Goal: Task Accomplishment & Management: Complete application form

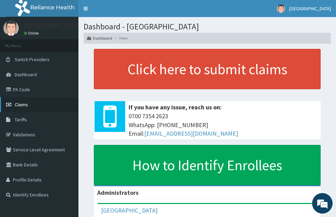
click at [24, 103] on span "Claims" at bounding box center [21, 104] width 13 height 6
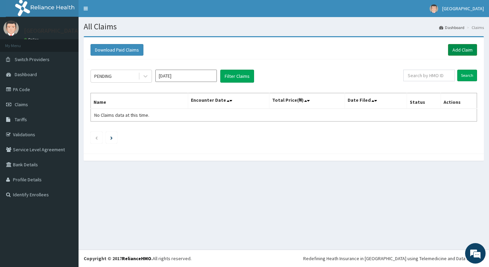
click at [341, 48] on link "Add Claim" at bounding box center [462, 50] width 29 height 12
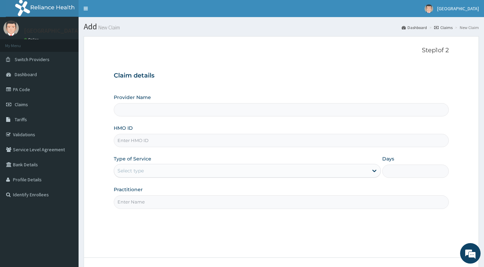
type input "[GEOGRAPHIC_DATA]"
drag, startPoint x: 144, startPoint y: 148, endPoint x: 144, endPoint y: 137, distance: 10.9
click at [144, 141] on div "Provider Name Itunu Hospital HMO ID Type of Service Select type Days Practition…" at bounding box center [281, 151] width 335 height 115
click at [144, 137] on input "HMO ID" at bounding box center [281, 140] width 335 height 13
type input "n"
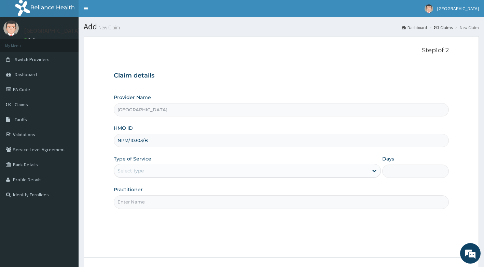
type input "NPM/10303/B"
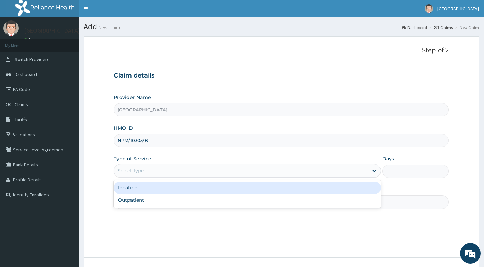
click at [187, 171] on div "Select type" at bounding box center [241, 170] width 254 height 11
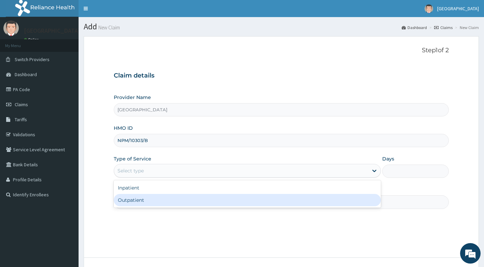
click at [176, 202] on div "Outpatient" at bounding box center [247, 200] width 267 height 12
type input "1"
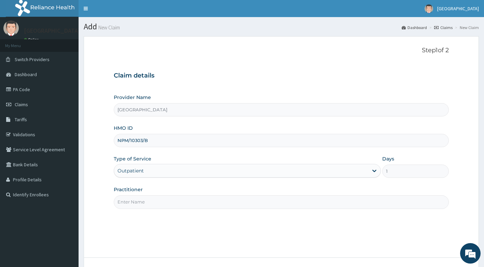
click at [176, 202] on input "Practitioner" at bounding box center [281, 201] width 335 height 13
type input "DR ADEYEMO"
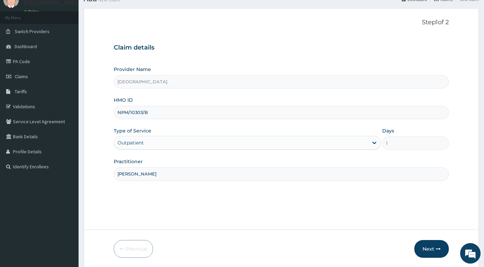
scroll to position [52, 0]
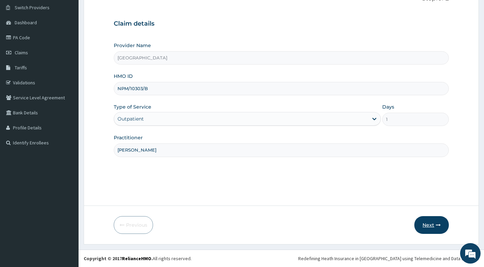
click at [434, 226] on button "Next" at bounding box center [431, 225] width 34 height 18
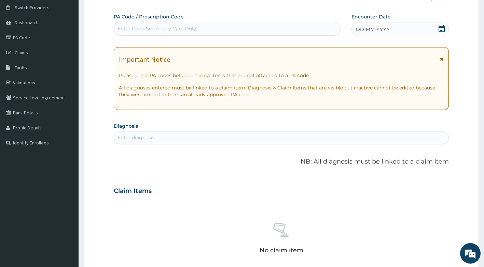
click at [441, 59] on icon at bounding box center [442, 59] width 4 height 5
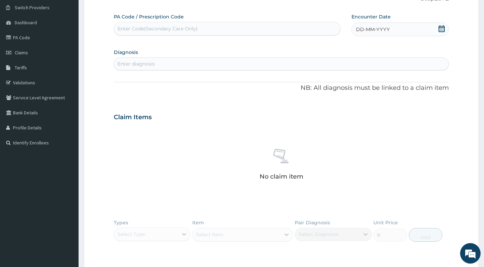
click at [441, 28] on icon at bounding box center [441, 28] width 7 height 7
click at [357, 94] on div "11" at bounding box center [356, 94] width 10 height 10
click at [232, 64] on div "Enter diagnosis" at bounding box center [281, 63] width 335 height 11
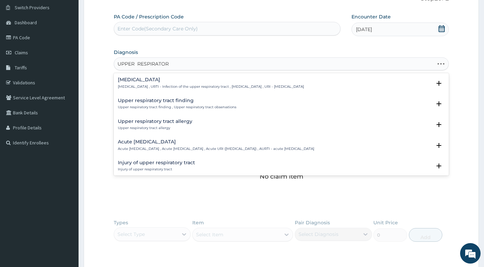
type input "UPPER RESPIRATORY"
click at [164, 82] on h4 "Upper respiratory infection" at bounding box center [211, 79] width 186 height 5
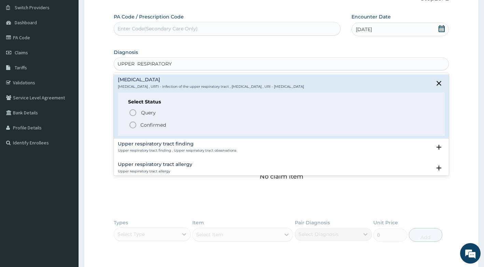
click at [153, 124] on p "Confirmed" at bounding box center [153, 125] width 26 height 7
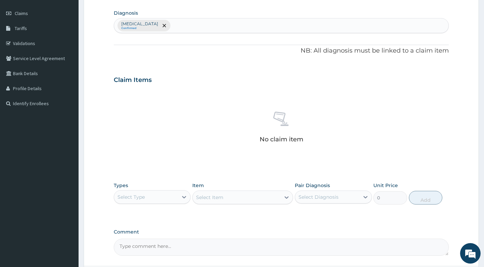
scroll to position [152, 0]
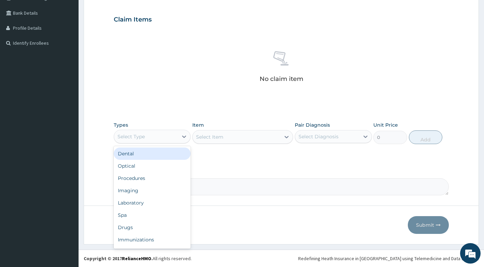
click at [156, 135] on div "Select Type" at bounding box center [146, 136] width 64 height 11
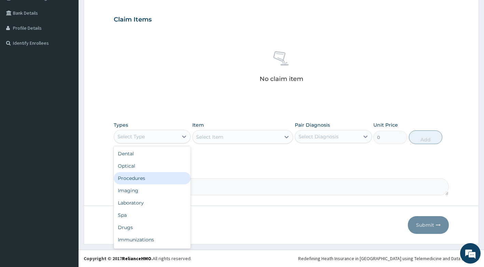
click at [140, 181] on div "Procedures" at bounding box center [152, 178] width 77 height 12
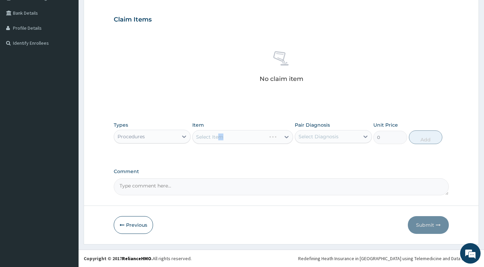
click at [221, 137] on div "Select Item" at bounding box center [242, 137] width 101 height 14
drag, startPoint x: 221, startPoint y: 137, endPoint x: 243, endPoint y: 140, distance: 22.4
click at [243, 140] on div "Select Item" at bounding box center [242, 137] width 101 height 14
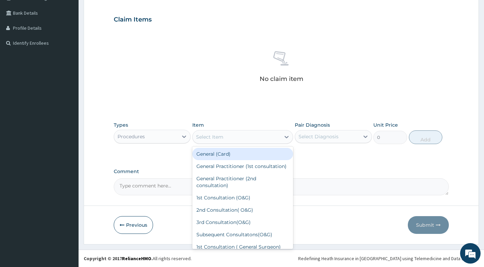
click at [250, 140] on div "Select Item" at bounding box center [237, 136] width 88 height 11
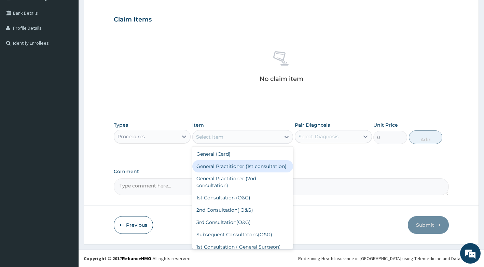
click at [248, 167] on div "General Practitioner (1st consultation)" at bounding box center [242, 166] width 101 height 12
type input "1500"
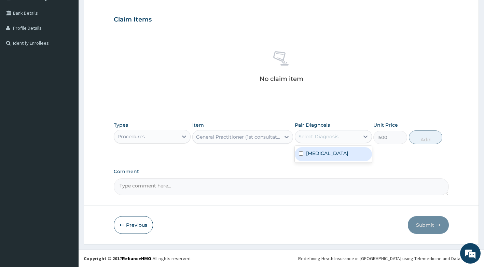
click at [357, 133] on div "Select Diagnosis" at bounding box center [327, 136] width 64 height 11
click at [348, 157] on label "Upper respiratory infection" at bounding box center [327, 153] width 42 height 7
click at [328, 157] on label "Upper respiratory infection" at bounding box center [327, 153] width 42 height 7
click at [326, 156] on label "Upper respiratory infection" at bounding box center [327, 153] width 42 height 7
checkbox input "true"
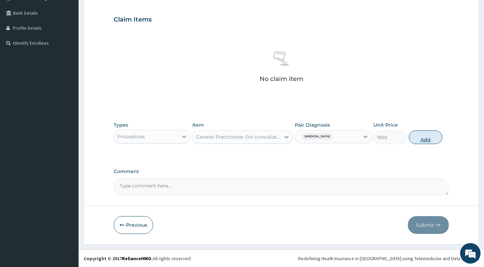
click at [417, 140] on button "Add" at bounding box center [425, 137] width 33 height 14
type input "0"
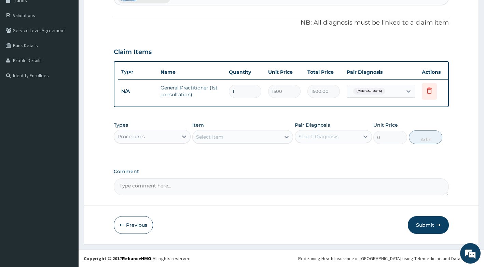
scroll to position [124, 0]
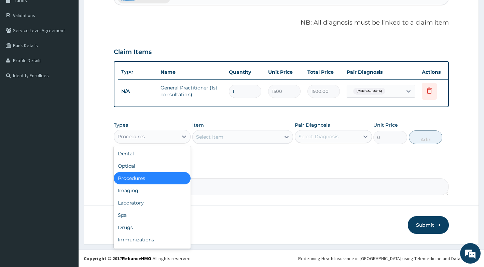
click at [176, 137] on div "Procedures" at bounding box center [146, 136] width 64 height 11
click at [126, 232] on div "Drugs" at bounding box center [152, 227] width 77 height 12
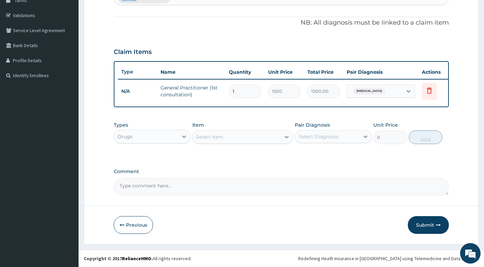
click at [209, 137] on div "Select Item" at bounding box center [209, 137] width 27 height 7
type input "Septrin"
click at [224, 154] on div "Cotrimoxazole septrin/Tab" at bounding box center [242, 154] width 101 height 12
type input "34.12"
click at [334, 137] on div "Select Diagnosis" at bounding box center [318, 136] width 40 height 7
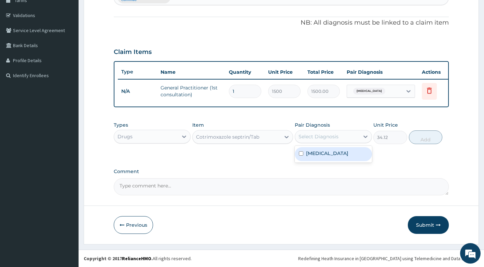
click at [320, 157] on label "Upper respiratory infection" at bounding box center [327, 153] width 42 height 7
checkbox input "true"
click at [423, 140] on button "Add" at bounding box center [425, 137] width 33 height 14
type input "0"
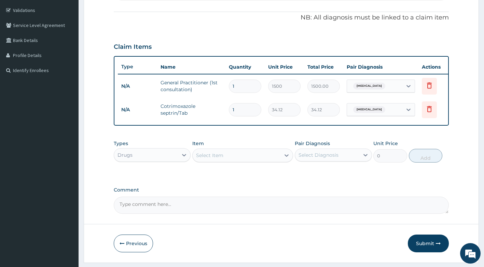
type input "10"
type input "341.20"
type input "10"
click at [227, 161] on div "Select Item" at bounding box center [237, 155] width 88 height 11
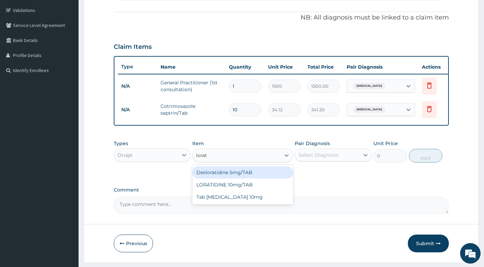
type input "lorati"
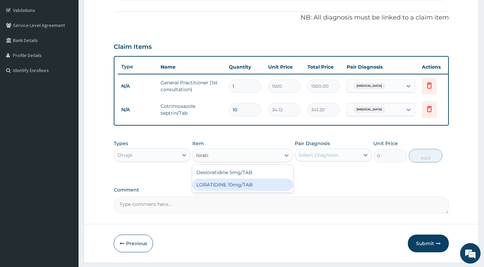
click at [223, 191] on div "LORATIDINE 10mg/TAB" at bounding box center [242, 185] width 101 height 12
type input "11.55"
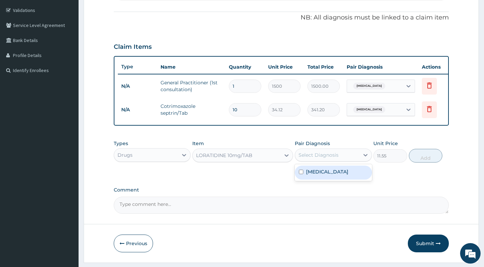
click at [332, 158] on div "Select Diagnosis" at bounding box center [318, 155] width 40 height 7
click at [331, 175] on label "Upper respiratory infection" at bounding box center [327, 171] width 42 height 7
checkbox input "true"
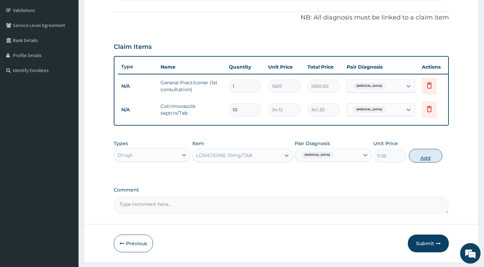
click at [410, 163] on button "Add" at bounding box center [425, 156] width 33 height 14
type input "0"
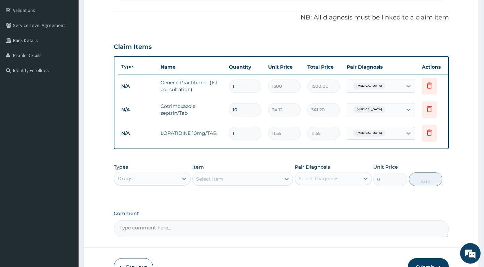
type input "0.00"
type input "4"
type input "46.20"
type input "4"
click at [240, 184] on div "Select Item" at bounding box center [237, 178] width 88 height 11
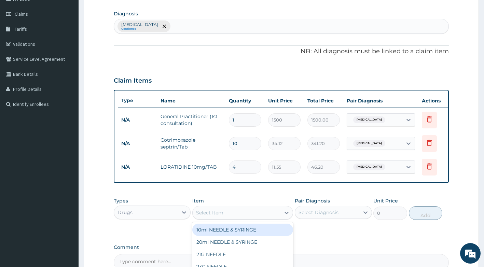
scroll to position [0, 0]
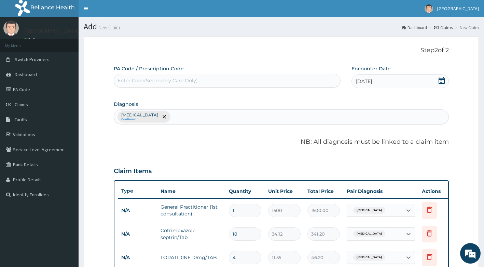
click at [207, 113] on div "Upper respiratory infection Confirmed" at bounding box center [281, 117] width 335 height 14
type input "A"
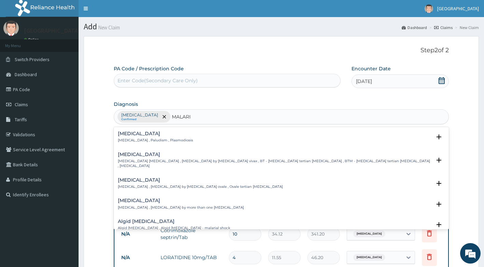
type input "MALARIA"
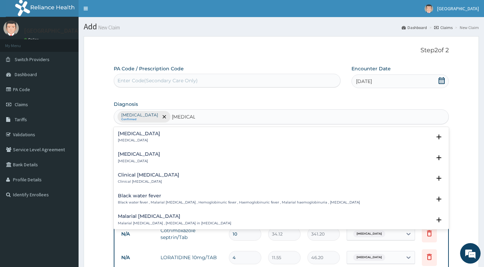
scroll to position [239, 0]
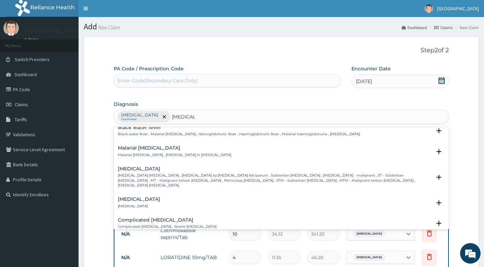
click at [163, 173] on p "Falciparum malaria , Malignant tertian malaria , Malaria by Plasmodium falcipar…" at bounding box center [275, 180] width 314 height 15
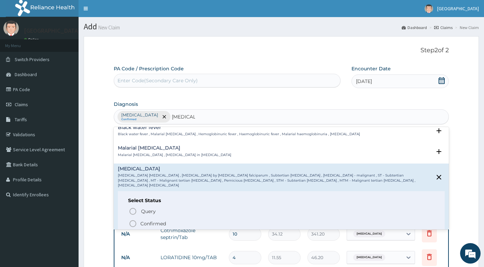
click at [136, 221] on circle "status option filled" at bounding box center [133, 224] width 6 height 6
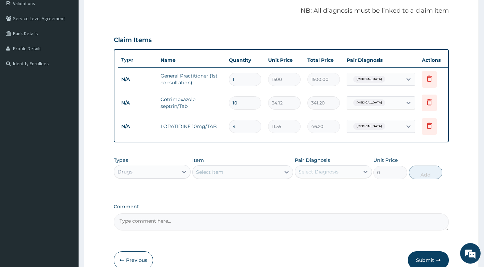
scroll to position [171, 0]
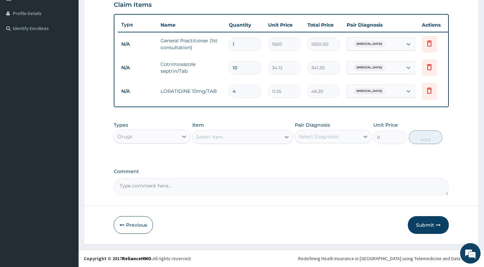
click at [212, 139] on div "Select Item" at bounding box center [209, 137] width 27 height 7
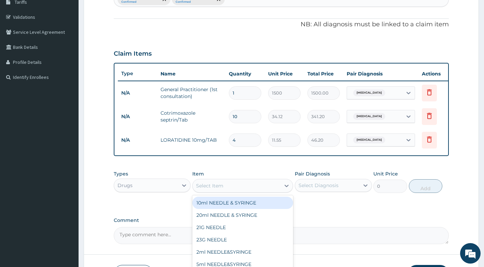
scroll to position [102, 0]
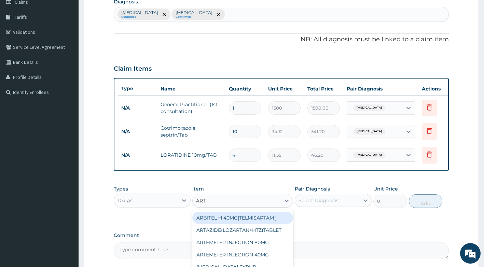
type input "ARTE"
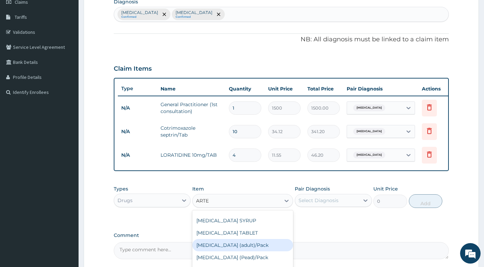
click at [250, 250] on div "Coartem (adult)/Pack" at bounding box center [242, 245] width 101 height 12
type input "682.5"
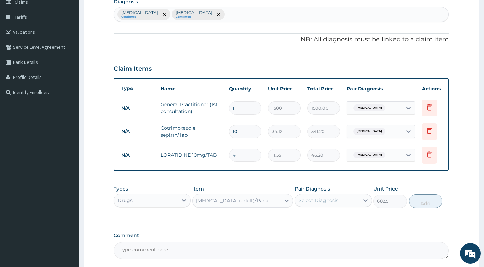
click at [316, 204] on div "Select Diagnosis" at bounding box center [318, 200] width 40 height 7
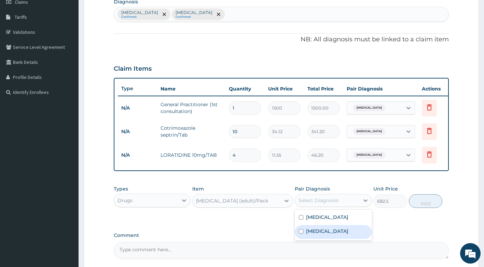
click at [329, 239] on div "Falciparum malaria" at bounding box center [333, 232] width 77 height 14
checkbox input "true"
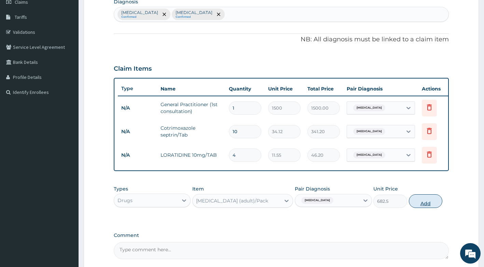
click at [427, 206] on button "Add" at bounding box center [425, 201] width 33 height 14
type input "0"
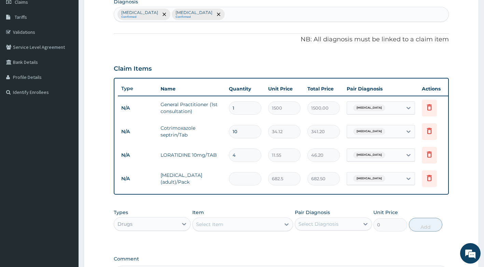
type input "0.00"
type input "6"
type input "4095.00"
type input "6"
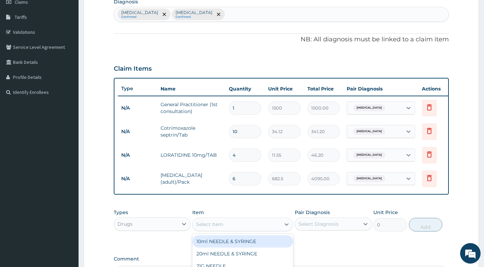
click at [247, 230] on div "Select Item" at bounding box center [237, 224] width 88 height 11
type input "PARA"
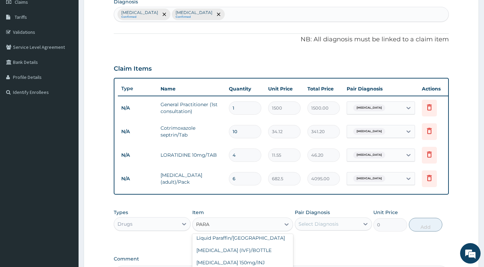
scroll to position [36, 0]
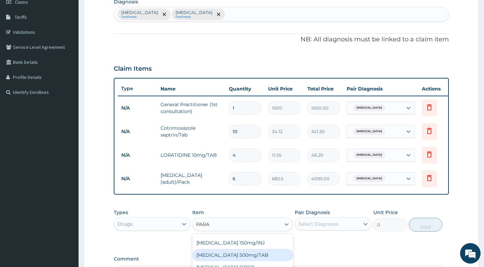
click at [239, 261] on div "PARACETAMOL 500mg/TAB" at bounding box center [242, 255] width 101 height 12
type input "5.25"
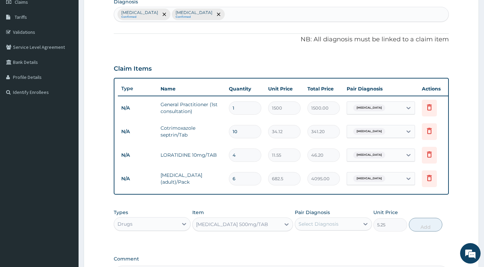
click at [311, 226] on div "Select Diagnosis" at bounding box center [318, 224] width 40 height 7
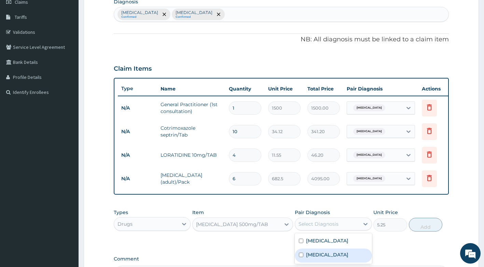
click at [324, 258] on label "Falciparum malaria" at bounding box center [327, 254] width 42 height 7
checkbox input "true"
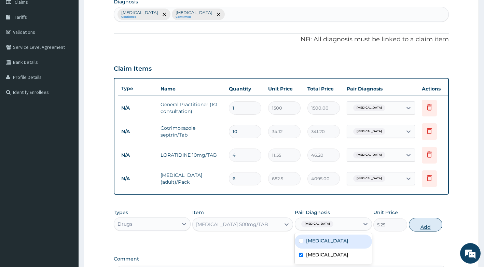
click at [430, 229] on button "Add" at bounding box center [425, 225] width 33 height 14
type input "0"
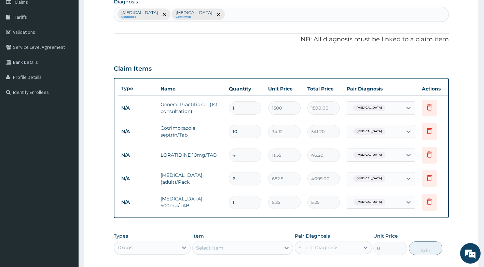
type input "18"
type input "94.50"
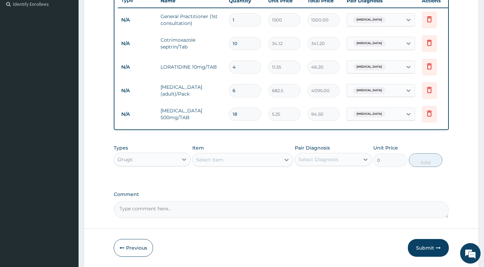
scroll to position [205, 0]
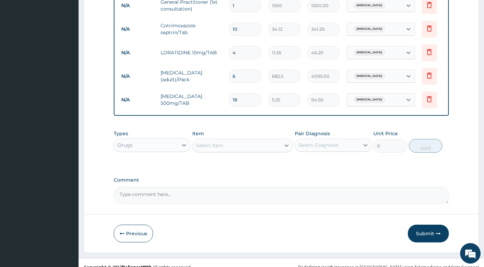
type input "18"
click at [225, 152] on div "Select Item" at bounding box center [242, 146] width 101 height 14
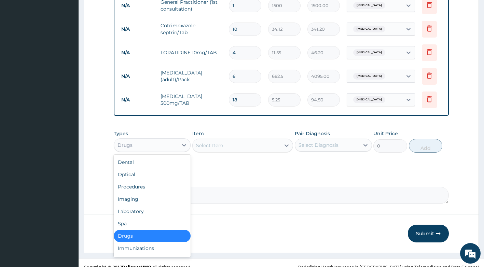
click at [185, 152] on div at bounding box center [184, 145] width 12 height 13
drag, startPoint x: 169, startPoint y: 218, endPoint x: 186, endPoint y: 189, distance: 33.9
click at [169, 214] on div "Laboratory" at bounding box center [152, 211] width 77 height 12
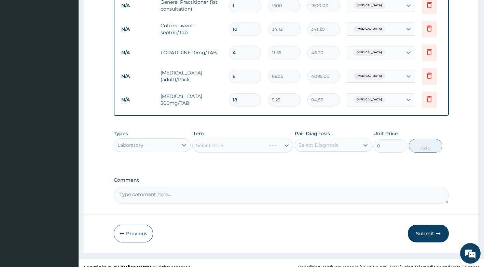
click at [243, 151] on div "Select Item" at bounding box center [242, 146] width 101 height 14
click at [247, 152] on div "Select Item" at bounding box center [242, 146] width 101 height 14
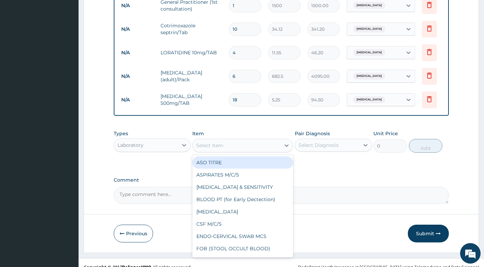
click at [219, 151] on div "Select Item" at bounding box center [237, 145] width 88 height 11
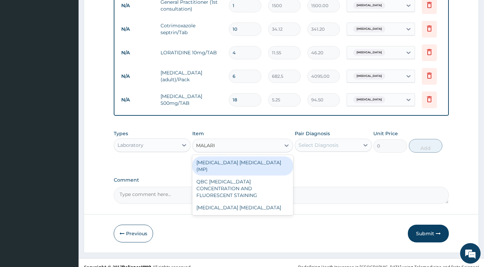
type input "MALARIA"
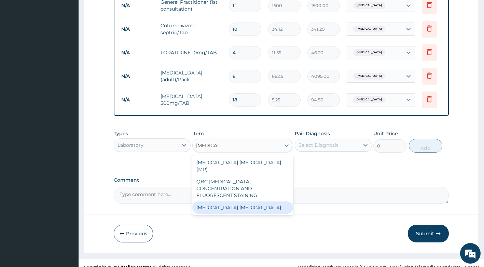
click at [220, 201] on div "Malaria Parasite" at bounding box center [242, 207] width 101 height 12
type input "1000"
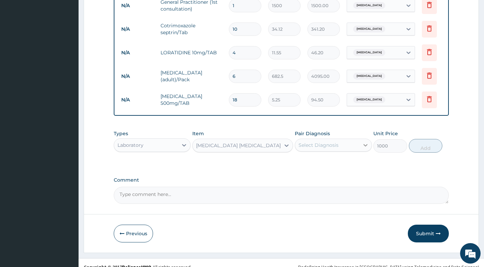
click at [361, 151] on div at bounding box center [365, 145] width 12 height 12
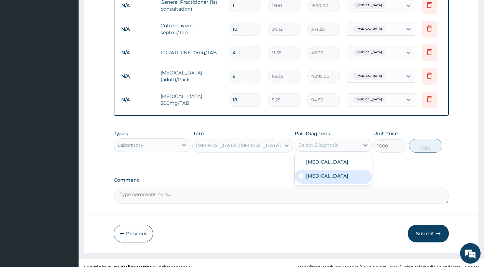
click at [356, 184] on div "Falciparum malaria" at bounding box center [333, 177] width 77 height 14
checkbox input "true"
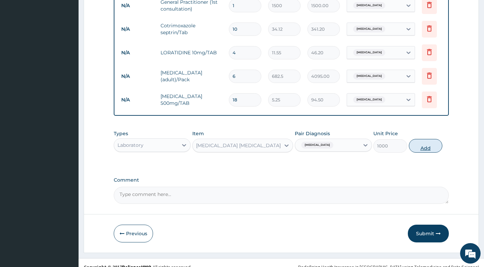
click at [427, 150] on button "Add" at bounding box center [425, 146] width 33 height 14
type input "0"
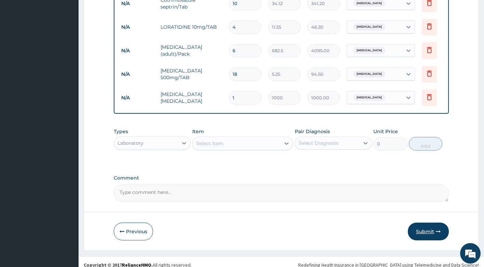
scroll to position [242, 0]
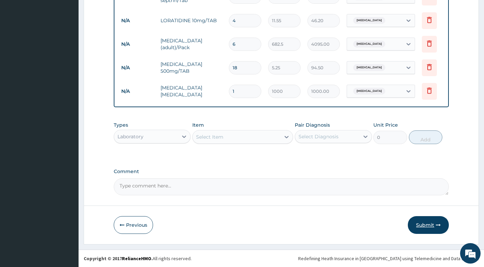
click at [436, 227] on icon "button" at bounding box center [438, 225] width 5 height 5
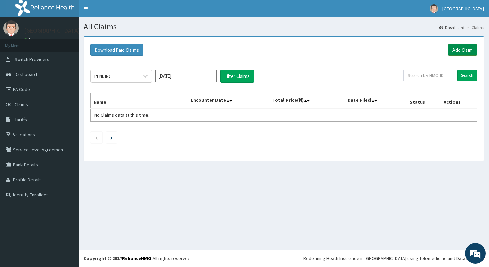
click at [468, 52] on link "Add Claim" at bounding box center [462, 50] width 29 height 12
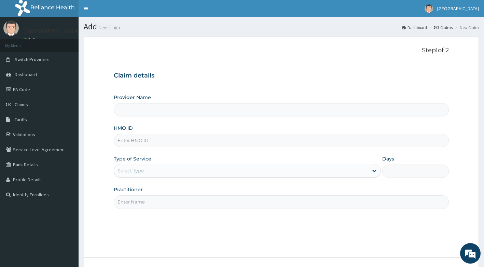
type input "[GEOGRAPHIC_DATA]"
click at [156, 144] on input "HMO ID" at bounding box center [281, 140] width 335 height 13
type input "OOL/10036/A"
click at [161, 203] on input "Practitioner" at bounding box center [281, 201] width 335 height 13
type input "Dr Olanloye"
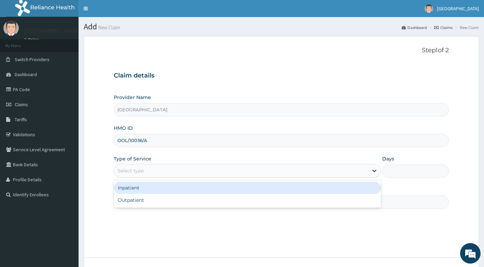
click at [192, 170] on div "Select type" at bounding box center [241, 170] width 254 height 11
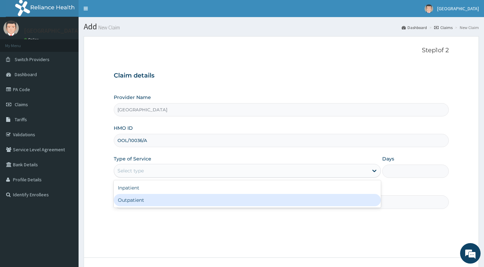
click at [170, 202] on div "Outpatient" at bounding box center [247, 200] width 267 height 12
type input "1"
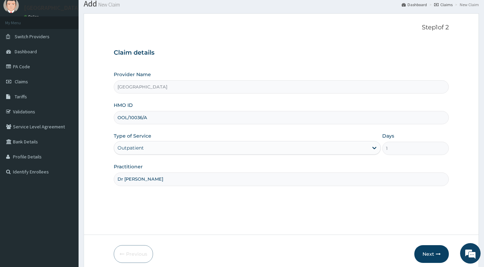
scroll to position [52, 0]
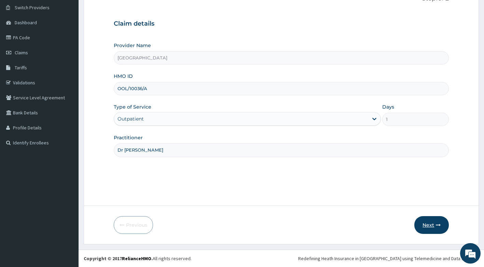
click at [433, 227] on button "Next" at bounding box center [431, 225] width 34 height 18
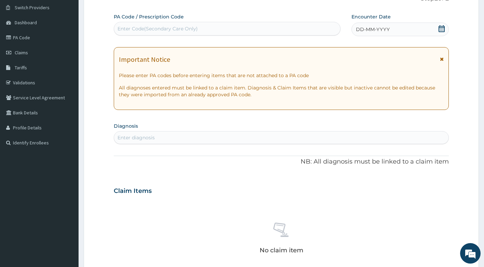
click at [443, 59] on icon at bounding box center [442, 59] width 4 height 5
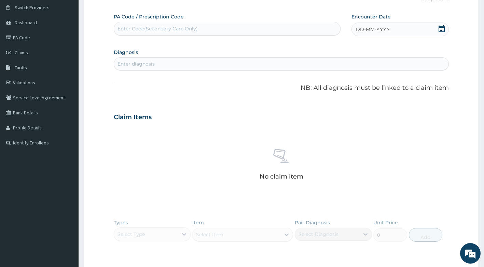
click at [421, 28] on div "DD-MM-YYYY" at bounding box center [399, 30] width 97 height 14
click at [369, 96] on div "12" at bounding box center [367, 94] width 10 height 10
click at [183, 66] on div "Enter diagnosis" at bounding box center [281, 63] width 335 height 11
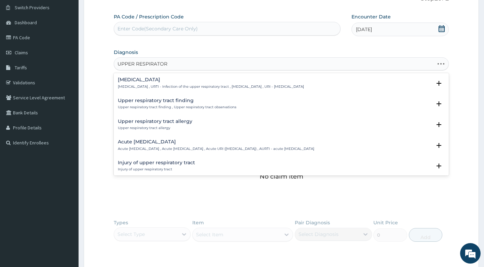
type input "UPPER RESPIRATORY"
click at [219, 88] on p "Upper respiratory infection , URTI - Infection of the upper respiratory tract ,…" at bounding box center [211, 86] width 186 height 5
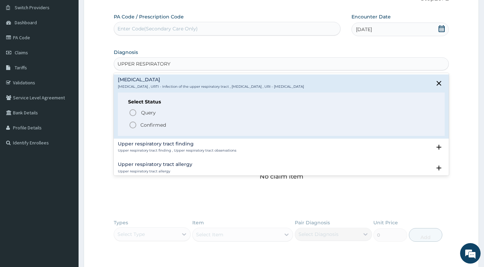
click at [149, 125] on p "Confirmed" at bounding box center [153, 125] width 26 height 7
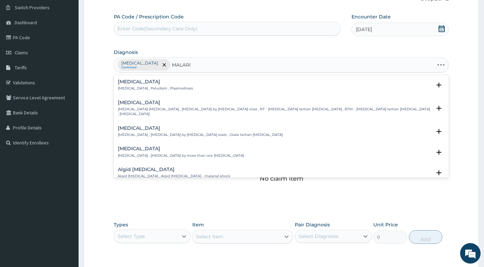
type input "MALARIA"
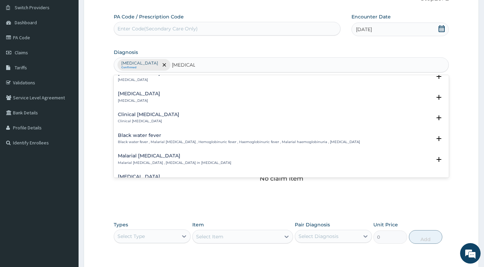
scroll to position [205, 0]
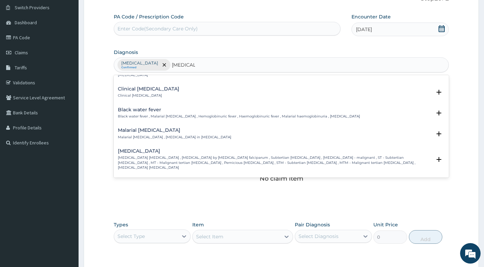
click at [168, 149] on h4 "Falciparum malaria" at bounding box center [275, 151] width 314 height 5
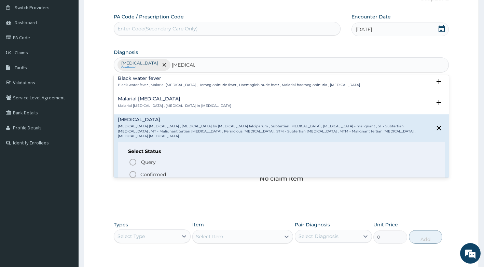
scroll to position [273, 0]
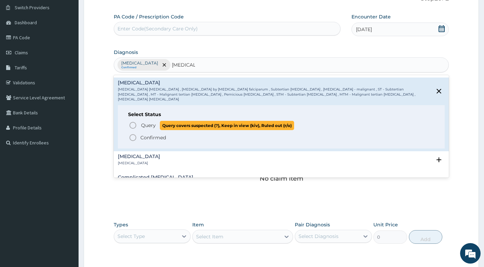
click at [150, 122] on span "Query" at bounding box center [148, 125] width 15 height 7
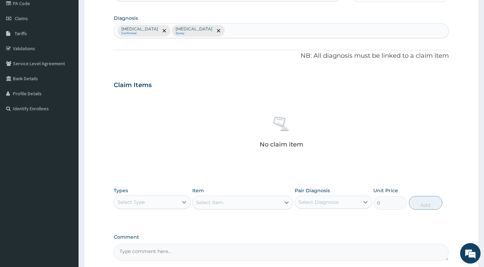
scroll to position [152, 0]
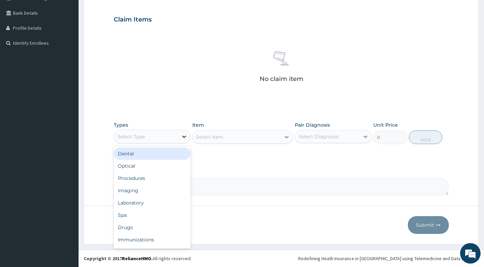
click at [182, 138] on icon at bounding box center [184, 136] width 7 height 7
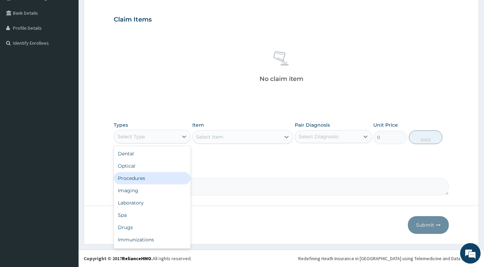
click at [162, 177] on div "Procedures" at bounding box center [152, 178] width 77 height 12
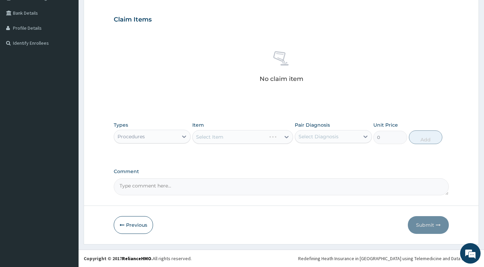
click at [214, 140] on div "Select Item" at bounding box center [242, 137] width 101 height 14
click at [250, 142] on div "Select Item" at bounding box center [242, 137] width 101 height 14
click at [252, 141] on div "Select Item" at bounding box center [242, 137] width 101 height 14
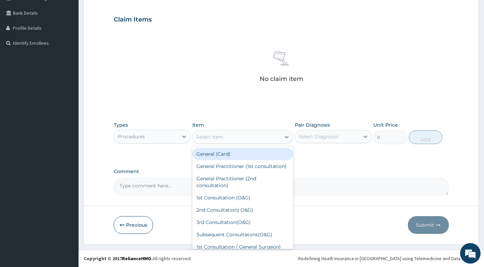
click at [259, 139] on div "Select Item" at bounding box center [237, 136] width 88 height 11
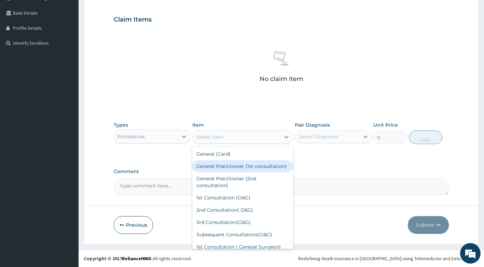
click at [249, 171] on div "General Practitioner (1st consultation)" at bounding box center [242, 166] width 101 height 12
type input "1500"
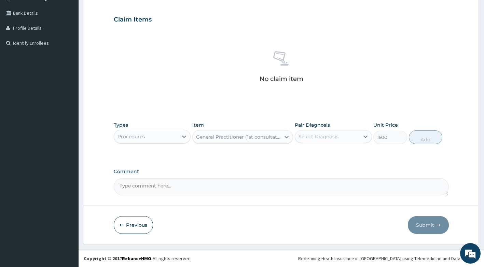
click at [316, 138] on div "Select Diagnosis" at bounding box center [318, 136] width 40 height 7
click at [322, 171] on label "Falciparum malaria" at bounding box center [327, 167] width 42 height 7
checkbox input "true"
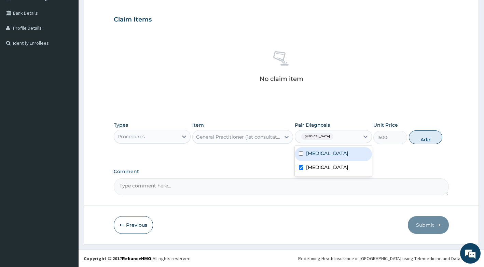
click at [421, 139] on button "Add" at bounding box center [425, 137] width 33 height 14
type input "0"
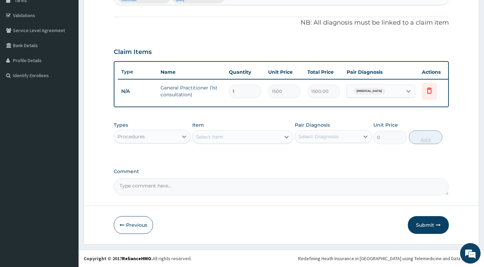
scroll to position [124, 0]
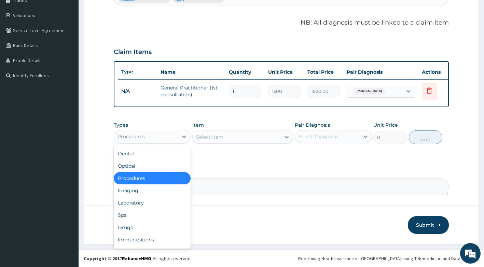
click at [149, 136] on div "Procedures" at bounding box center [146, 136] width 64 height 11
click at [151, 223] on div "Drugs" at bounding box center [152, 227] width 77 height 12
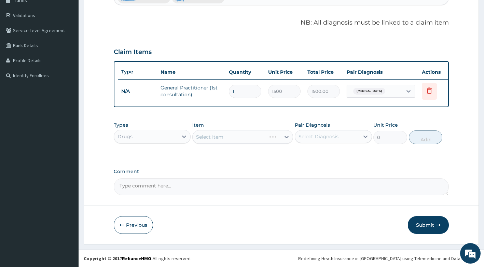
click at [251, 139] on div "Select Item" at bounding box center [242, 137] width 101 height 14
click at [249, 137] on div "Select Item" at bounding box center [237, 136] width 88 height 11
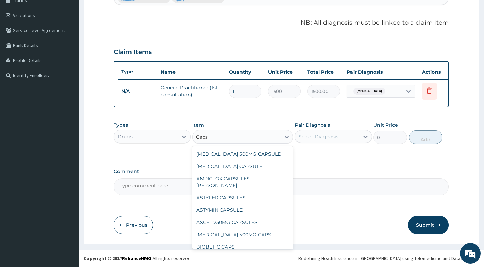
scroll to position [102, 0]
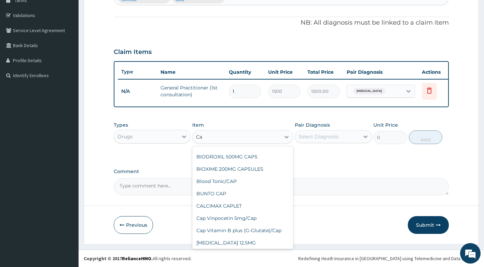
type input "C"
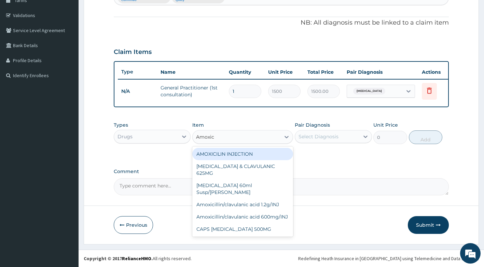
scroll to position [0, 0]
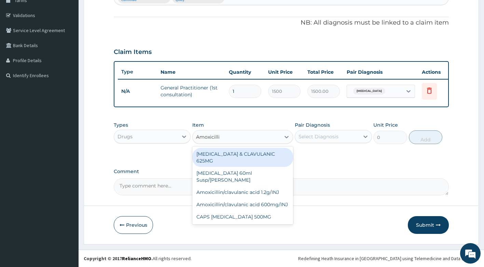
type input "Amoxicillin"
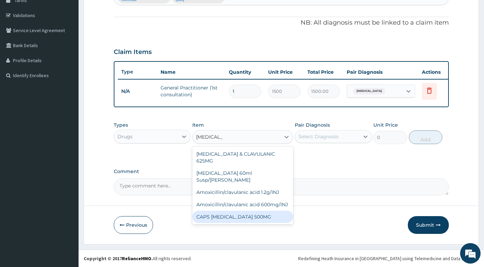
click at [255, 211] on div "CAPS AMOXICILLIN 500MG" at bounding box center [242, 217] width 101 height 12
type input "120"
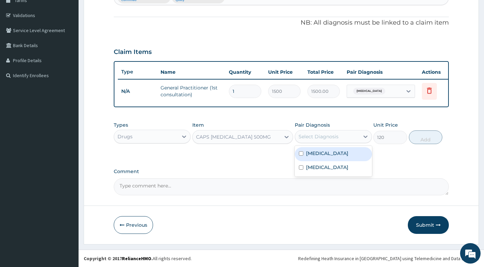
click at [325, 138] on div "Select Diagnosis" at bounding box center [318, 136] width 40 height 7
click at [324, 157] on label "Upper respiratory infection" at bounding box center [327, 153] width 42 height 7
checkbox input "true"
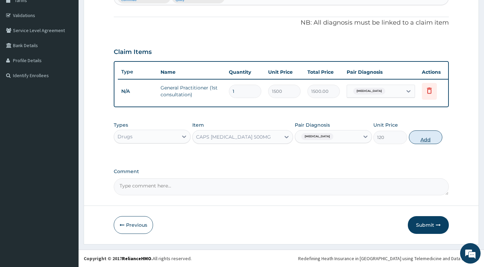
click at [431, 138] on button "Add" at bounding box center [425, 137] width 33 height 14
type input "0"
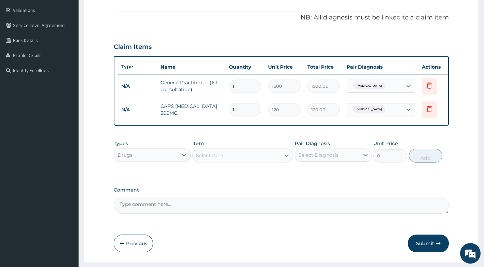
click at [239, 110] on input "1" at bounding box center [245, 109] width 32 height 13
type input "15"
type input "1800.00"
type input "15"
click at [230, 161] on div "Select Item" at bounding box center [237, 155] width 88 height 11
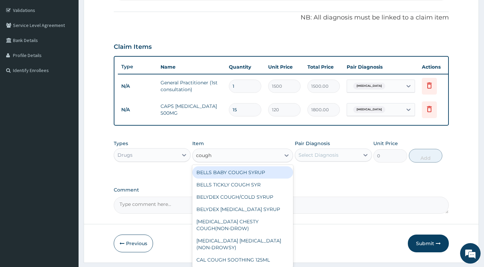
type input "cough"
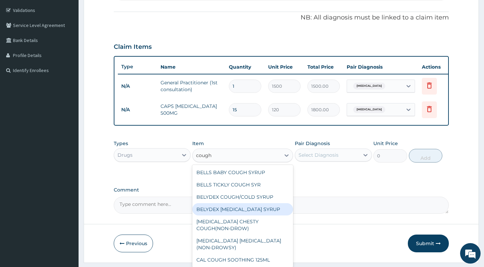
scroll to position [37, 0]
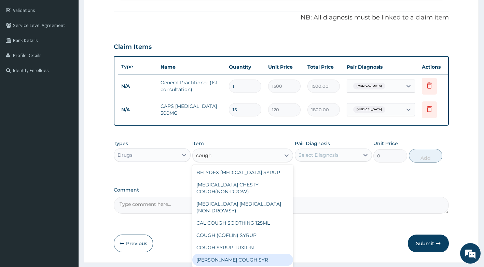
click at [237, 262] on div "D-KOFF COUGH SYR" at bounding box center [242, 260] width 101 height 12
type input "204.75"
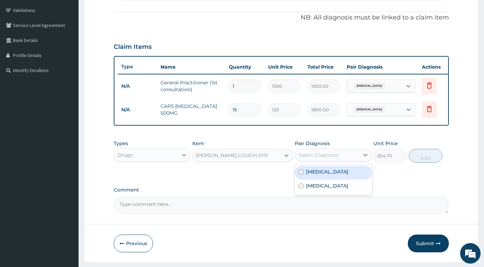
click at [340, 162] on div "Select Diagnosis" at bounding box center [333, 155] width 77 height 13
click at [335, 175] on label "Upper respiratory infection" at bounding box center [327, 171] width 42 height 7
checkbox input "true"
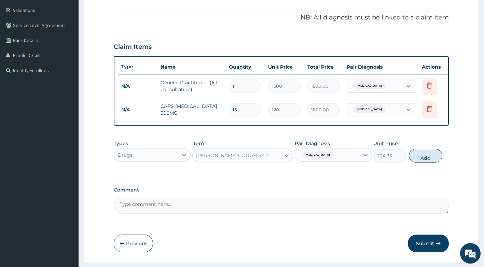
drag, startPoint x: 421, startPoint y: 159, endPoint x: 409, endPoint y: 161, distance: 11.5
click at [421, 159] on button "Add" at bounding box center [425, 156] width 33 height 14
type input "0"
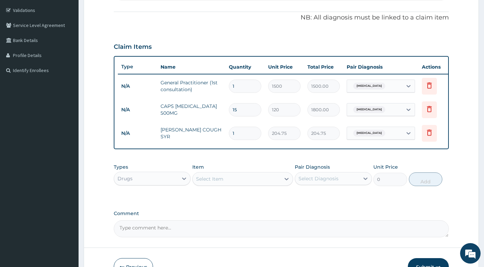
click at [229, 182] on div "Select Item" at bounding box center [237, 178] width 88 height 11
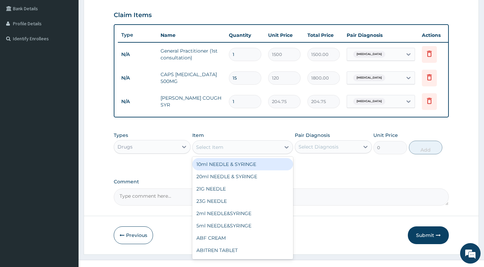
scroll to position [158, 0]
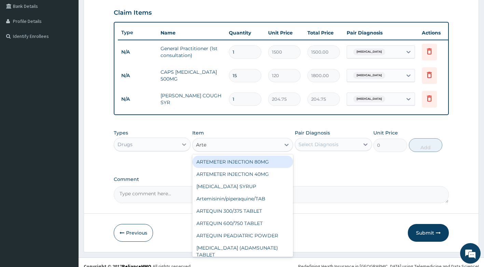
type input "Artem"
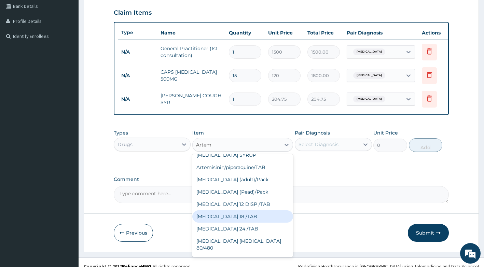
scroll to position [0, 0]
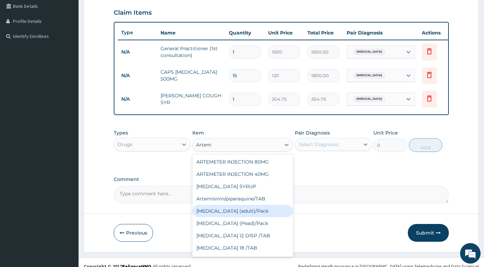
click at [229, 217] on div "Coartem (adult)/Pack" at bounding box center [242, 211] width 101 height 12
type input "682.5"
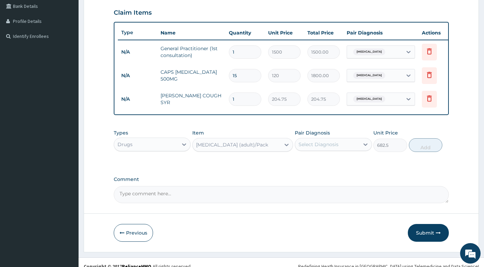
click at [319, 148] on div "Select Diagnosis" at bounding box center [318, 144] width 40 height 7
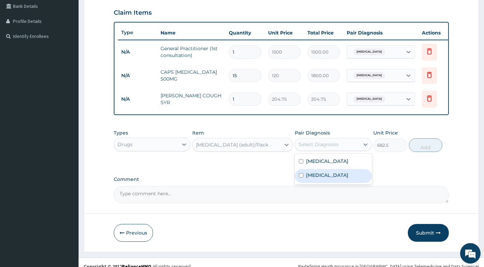
click at [327, 179] on label "Falciparum malaria" at bounding box center [327, 175] width 42 height 7
checkbox input "true"
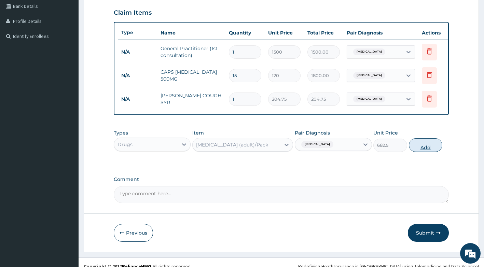
click at [427, 152] on button "Add" at bounding box center [425, 145] width 33 height 14
type input "0"
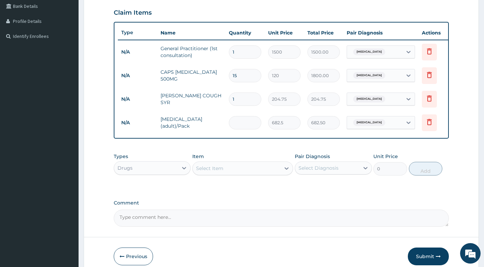
type input "0.00"
type input "6"
type input "4095.00"
type input "6"
click at [249, 173] on div "Select Item" at bounding box center [237, 168] width 88 height 11
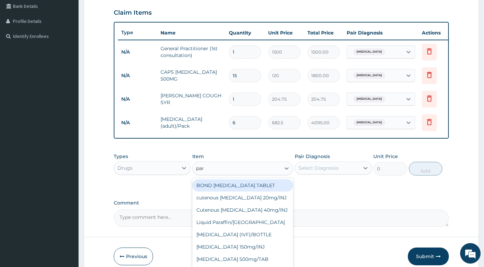
type input "para"
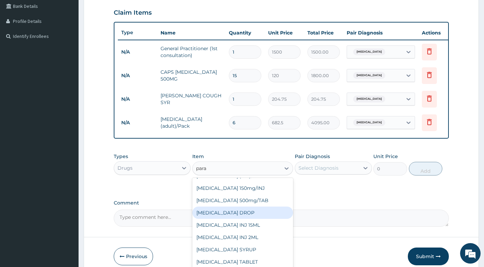
scroll to position [36, 0]
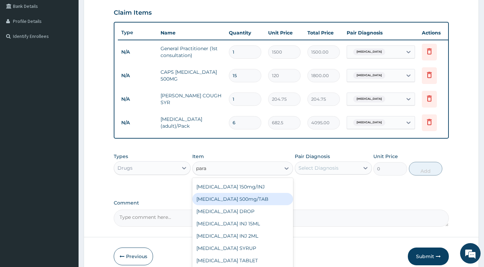
click at [259, 205] on div "PARACETAMOL 500mg/TAB" at bounding box center [242, 199] width 101 height 12
type input "5.25"
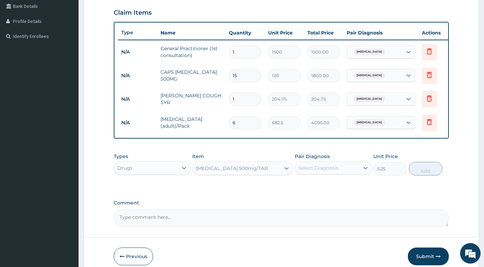
click at [330, 171] on div "Select Diagnosis" at bounding box center [318, 168] width 40 height 7
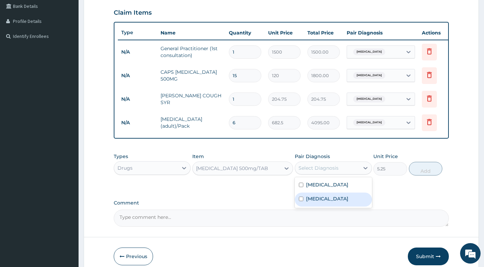
click at [335, 202] on label "Falciparum malaria" at bounding box center [327, 198] width 42 height 7
checkbox input "true"
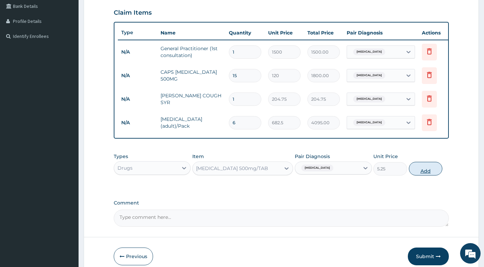
click at [421, 174] on button "Add" at bounding box center [425, 169] width 33 height 14
type input "0"
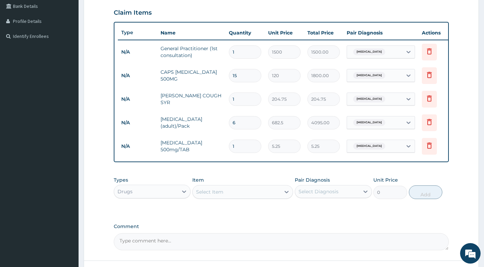
type input "18"
type input "94.50"
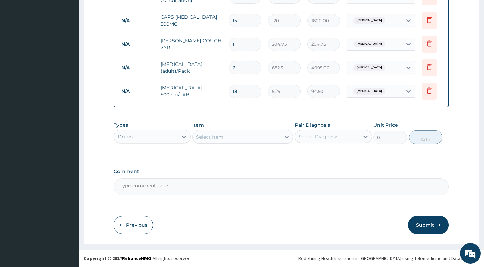
scroll to position [219, 0]
type input "18"
click at [421, 230] on button "Submit" at bounding box center [428, 225] width 41 height 18
